Goal: Task Accomplishment & Management: Manage account settings

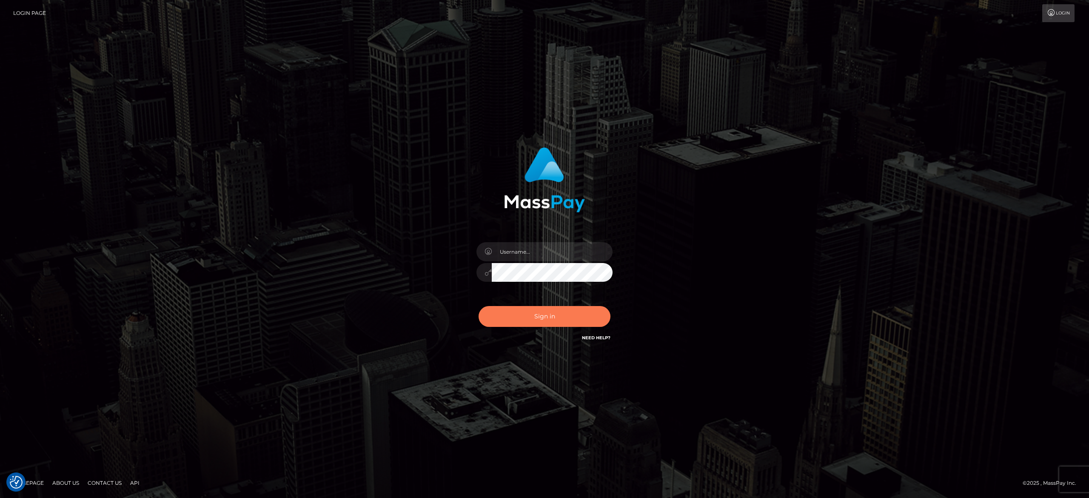
click at [545, 314] on button "Sign in" at bounding box center [545, 316] width 132 height 21
type input "[PERSON_NAME].[PERSON_NAME]"
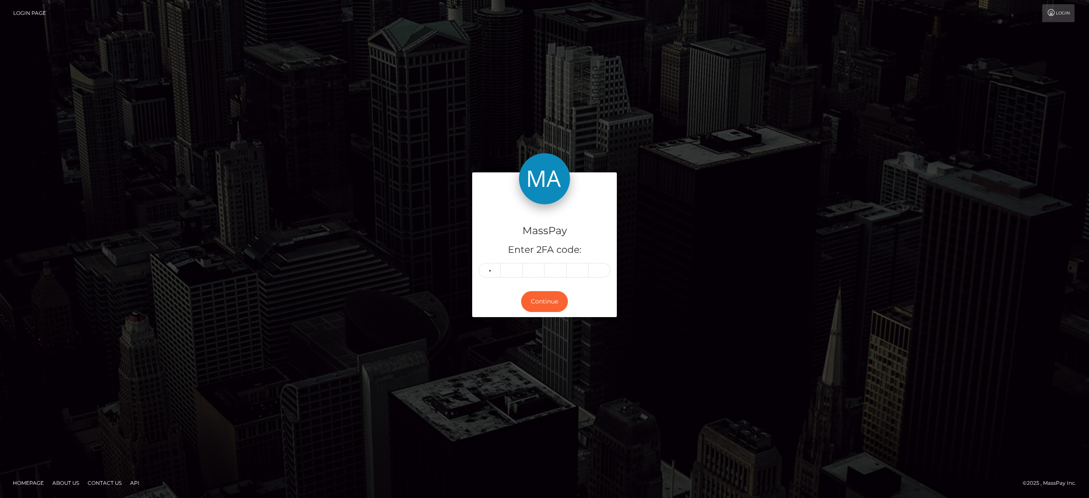
type input "1"
type input "2"
type input "1"
type input "7"
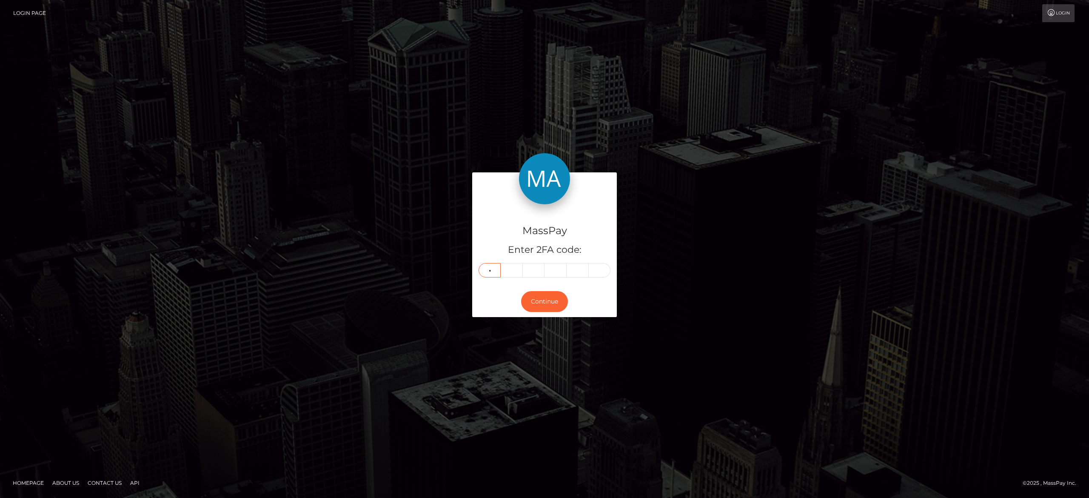
type input "2"
type input "4"
type input "1"
type input "6"
type input "8"
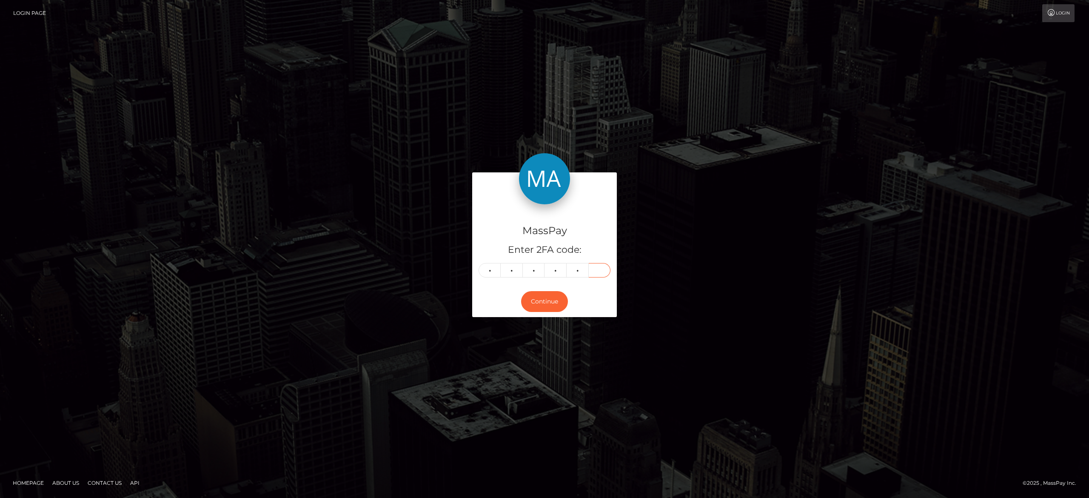
type input "5"
